Goal: Check status

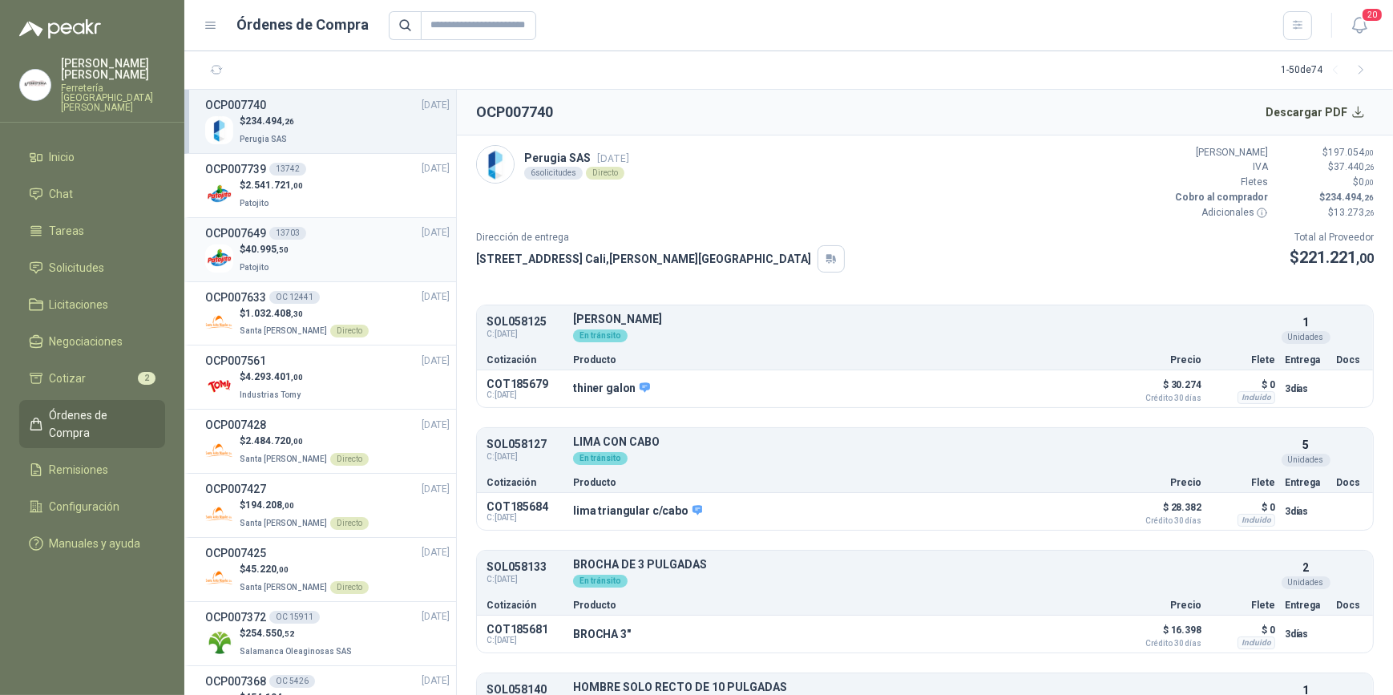
scroll to position [145, 0]
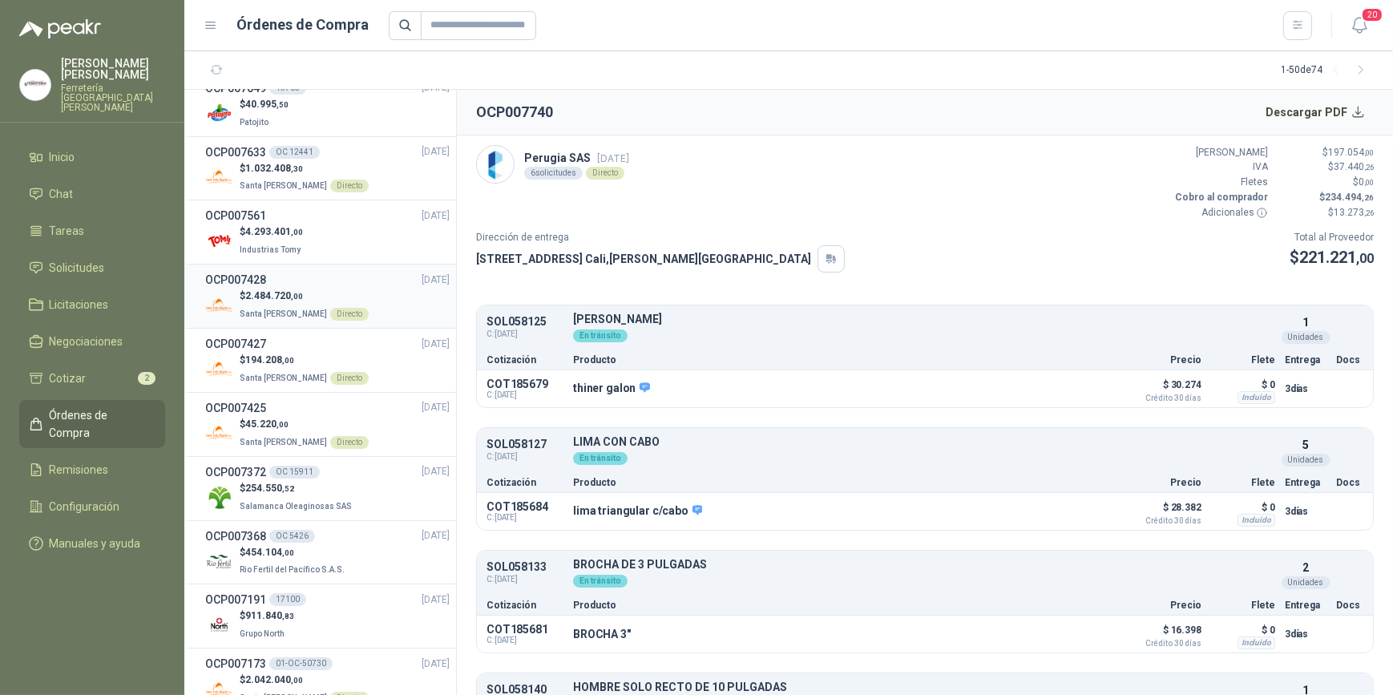
click at [329, 290] on p "$ 2.484.720 ,00" at bounding box center [304, 296] width 129 height 15
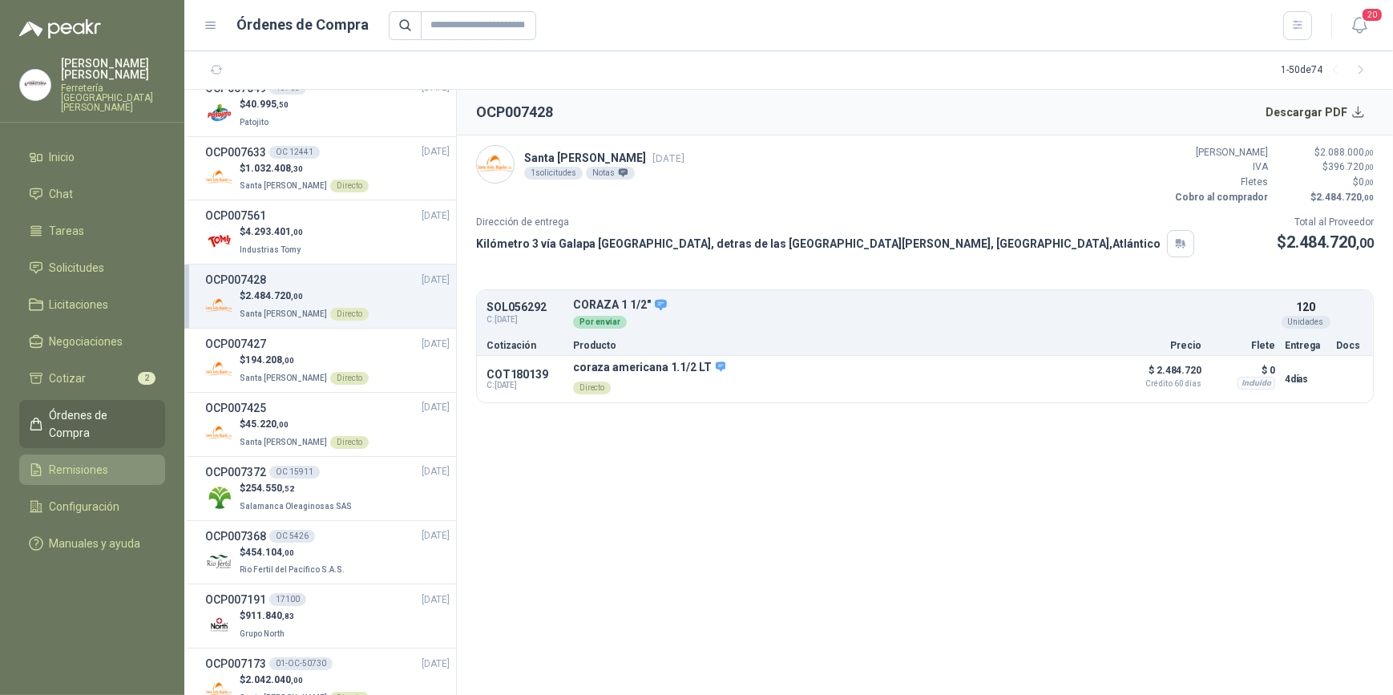
click at [91, 461] on span "Remisiones" at bounding box center [79, 470] width 59 height 18
